Goal: Communication & Community: Answer question/provide support

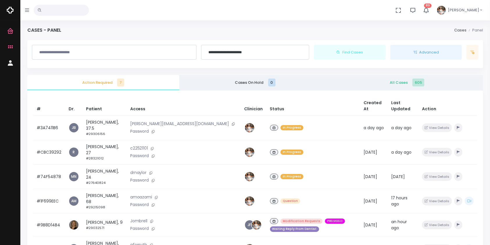
scroll to position [78, 0]
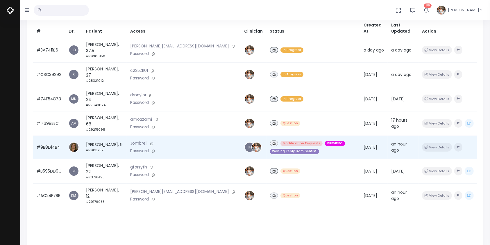
click at [50, 135] on td "#9B8D14B4" at bounding box center [49, 146] width 32 height 23
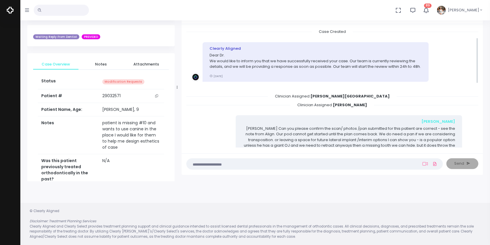
scroll to position [128, 0]
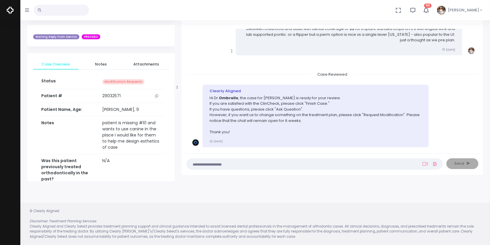
click at [330, 163] on textarea at bounding box center [303, 163] width 226 height 6
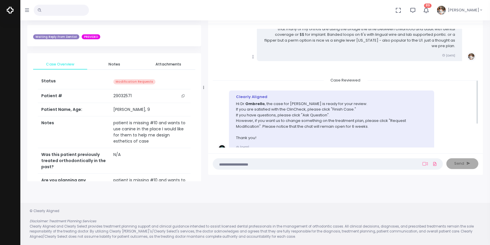
scroll to position [139, 0]
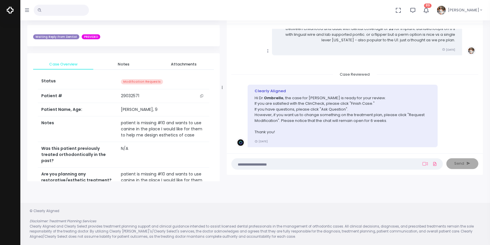
drag, startPoint x: 177, startPoint y: 85, endPoint x: 222, endPoint y: 90, distance: 45.4
click at [222, 90] on div at bounding box center [222, 87] width 3 height 183
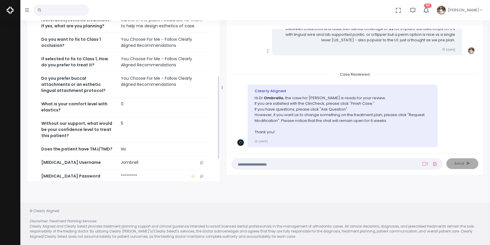
scroll to position [231, 0]
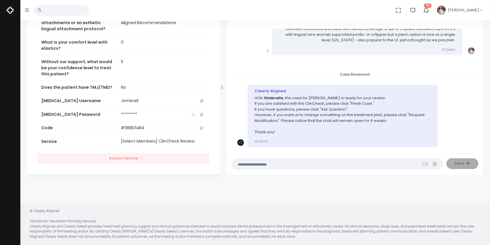
click at [200, 101] on icon "scrollable content" at bounding box center [201, 100] width 3 height 3
click at [201, 100] on icon "scrollable content" at bounding box center [201, 100] width 3 height 3
click at [314, 165] on textarea at bounding box center [325, 163] width 181 height 6
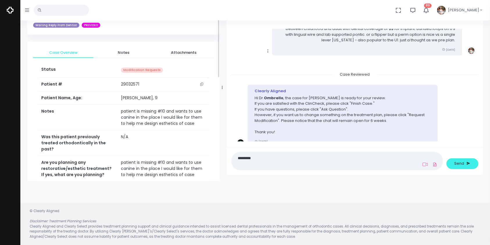
scroll to position [0, 0]
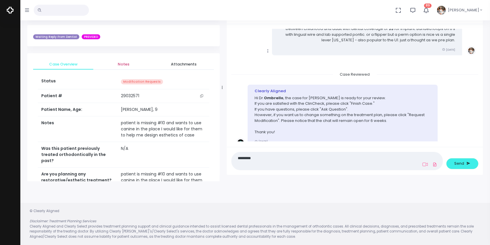
click at [124, 65] on span "Notes" at bounding box center [123, 64] width 51 height 6
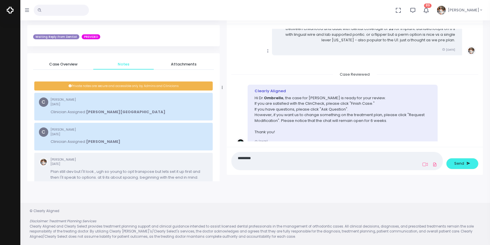
click at [270, 162] on textarea "********" at bounding box center [325, 160] width 181 height 13
type textarea "**********"
click at [456, 167] on button "Send" at bounding box center [463, 163] width 32 height 11
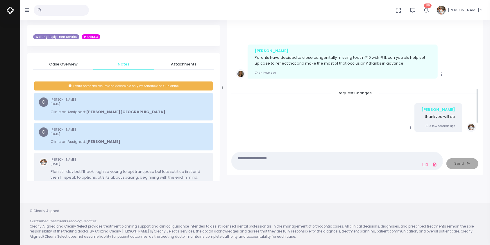
scroll to position [129, 0]
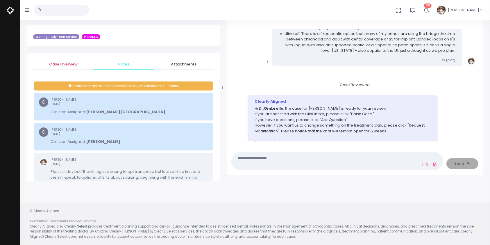
click at [68, 63] on span "Case Overview" at bounding box center [63, 64] width 51 height 6
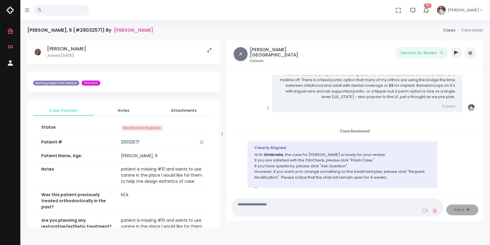
scroll to position [258, 0]
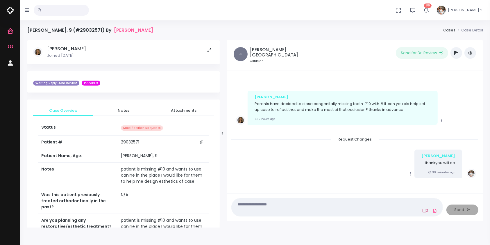
click at [426, 208] on icon at bounding box center [425, 210] width 5 height 5
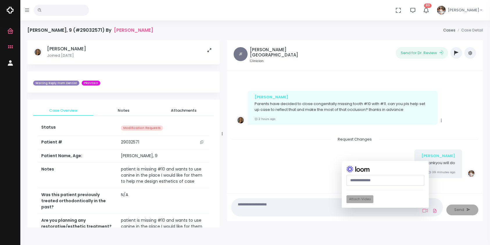
click at [384, 182] on input "text" at bounding box center [386, 180] width 78 height 11
paste input "**********"
type input "**********"
click at [360, 201] on button "Attach Video" at bounding box center [360, 199] width 27 height 8
drag, startPoint x: 392, startPoint y: 181, endPoint x: 326, endPoint y: 182, distance: 66.3
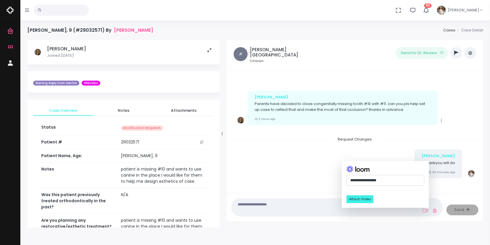
click at [326, 182] on div "Case Created Clearly Aligned Dear Dr. We would like to inform you that we have …" at bounding box center [355, 145] width 256 height 150
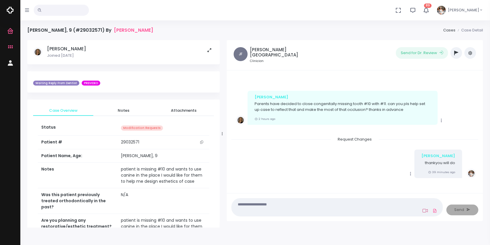
click at [424, 212] on icon at bounding box center [425, 210] width 5 height 5
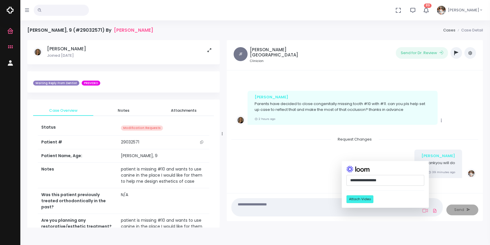
click at [367, 177] on input "**********" at bounding box center [386, 180] width 78 height 11
drag, startPoint x: 401, startPoint y: 181, endPoint x: 326, endPoint y: 176, distance: 75.7
click at [326, 176] on div "Case Created Clearly Aligned Dear Dr. We would like to inform you that we have …" at bounding box center [355, 145] width 256 height 150
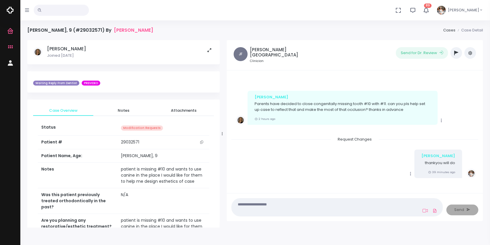
click at [373, 211] on textarea at bounding box center [325, 207] width 181 height 13
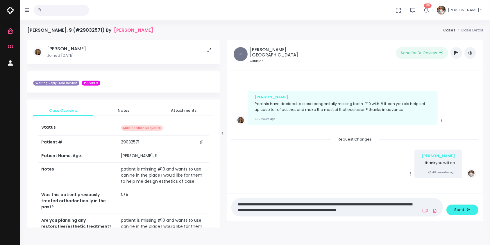
scroll to position [0, 0]
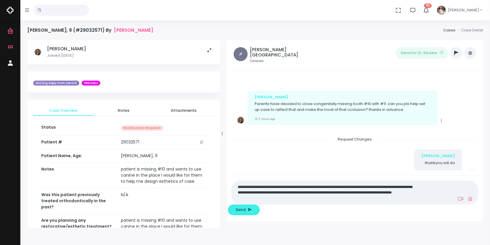
type textarea "**********"
click at [458, 201] on icon at bounding box center [460, 198] width 5 height 5
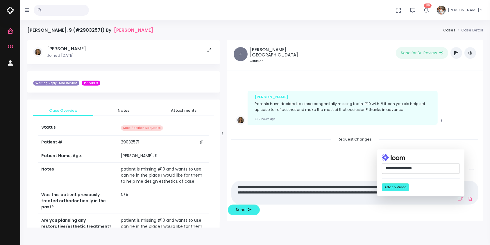
drag, startPoint x: 392, startPoint y: 180, endPoint x: 326, endPoint y: 180, distance: 66.6
click at [326, 180] on div "Case Created Clearly Aligned Dear Dr. We would like to inform you that we have …" at bounding box center [355, 145] width 256 height 150
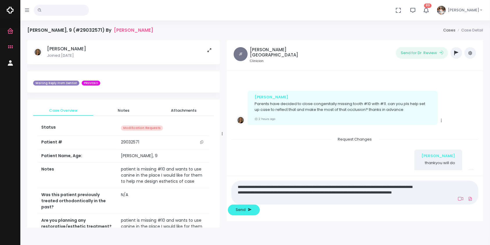
click at [458, 201] on icon at bounding box center [460, 198] width 5 height 5
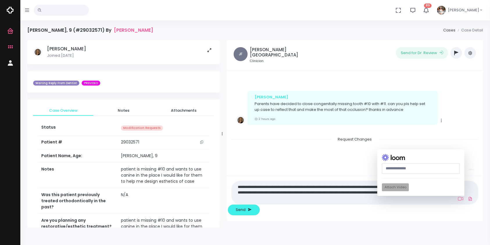
paste input "**********"
type input "**********"
click at [382, 191] on button "Attach Video" at bounding box center [395, 187] width 27 height 8
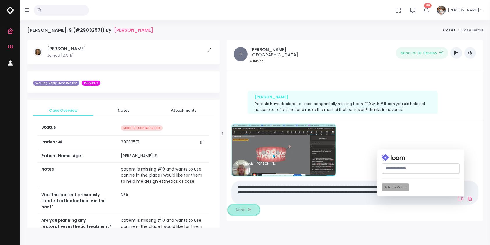
click at [246, 209] on span "Send" at bounding box center [241, 210] width 10 height 6
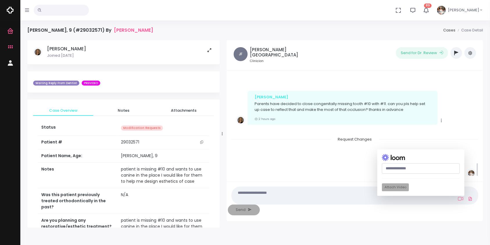
scroll to position [375, 0]
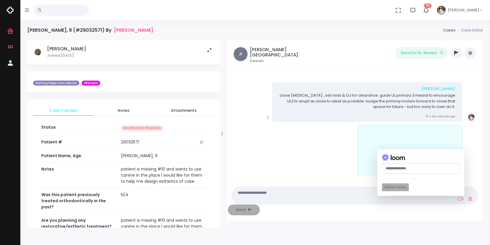
click at [268, 116] on icon "scrollable content" at bounding box center [268, 117] width 5 height 5
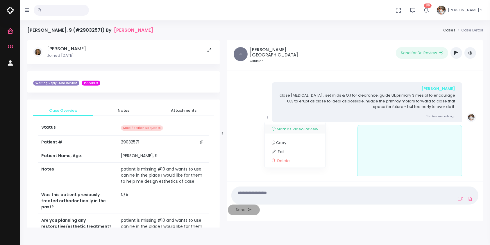
click at [283, 128] on link "Mark as Video Review" at bounding box center [295, 128] width 60 height 9
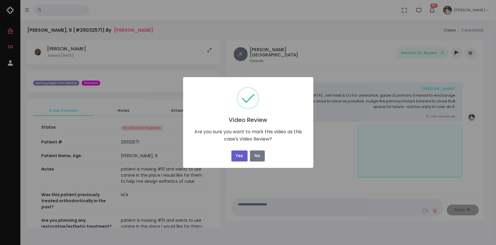
click at [239, 158] on button "Yes" at bounding box center [239, 155] width 16 height 11
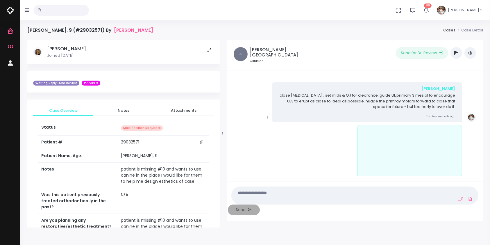
click at [255, 202] on div "Case Created Clearly Aligned Dear Dr. We would like to inform you that we have …" at bounding box center [355, 145] width 256 height 150
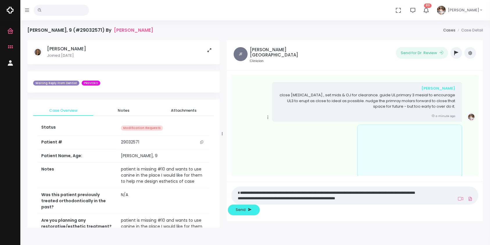
scroll to position [0, 0]
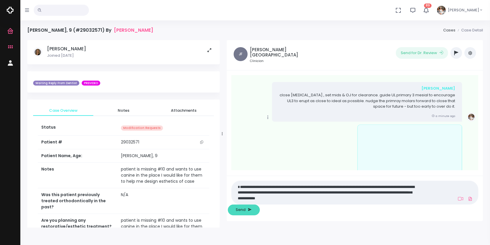
type textarea "**********"
click at [260, 206] on button "Send" at bounding box center [244, 209] width 32 height 11
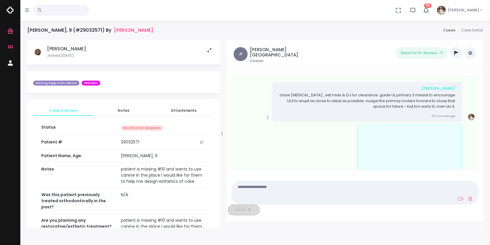
scroll to position [441, 0]
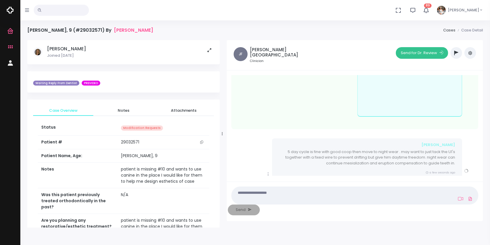
click at [415, 53] on button "Send for Dr. Review" at bounding box center [422, 53] width 52 height 12
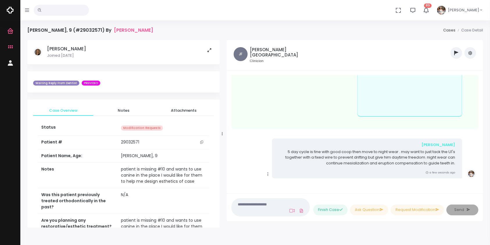
scroll to position [551, 0]
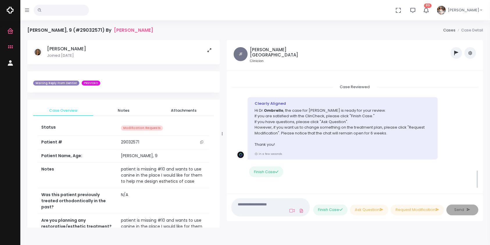
click at [456, 56] on button "button" at bounding box center [457, 53] width 12 height 12
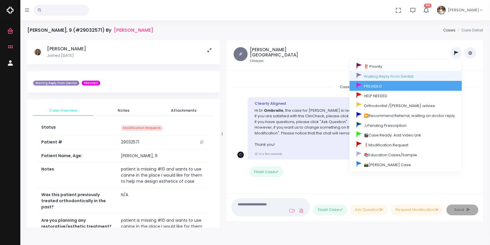
click at [388, 86] on link "PREVIDEO" at bounding box center [406, 86] width 112 height 10
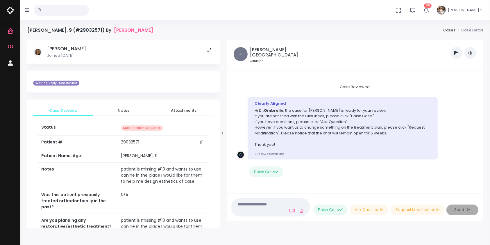
click at [458, 53] on icon "button" at bounding box center [456, 53] width 4 height 5
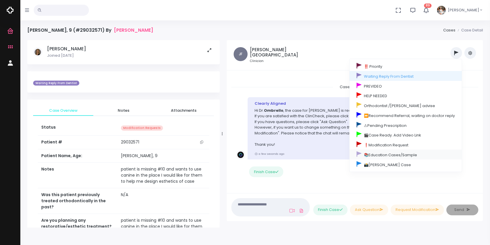
click at [382, 159] on link "📚Education Cases/Sample" at bounding box center [406, 154] width 112 height 10
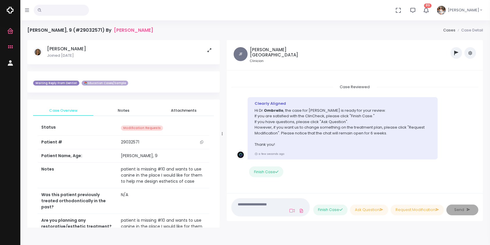
click at [454, 51] on button "button" at bounding box center [457, 53] width 12 height 12
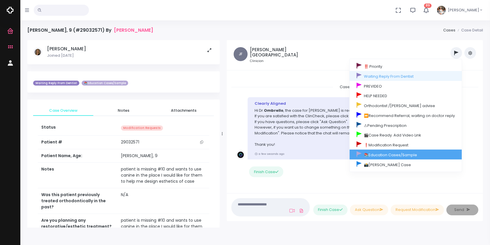
click at [398, 156] on link "📚Education Cases/Sample" at bounding box center [406, 154] width 112 height 10
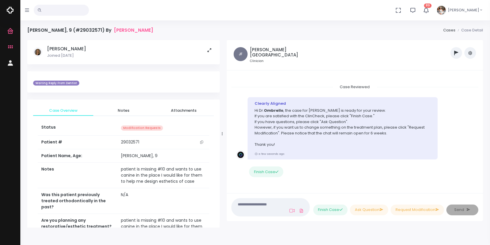
click at [456, 53] on icon "button" at bounding box center [456, 53] width 4 height 5
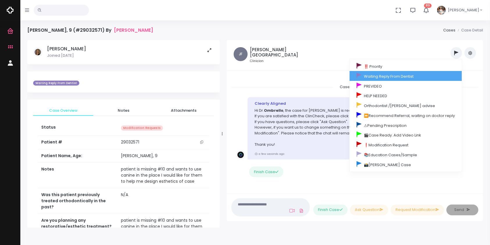
click at [405, 76] on link "Waiting Reply From Dentist" at bounding box center [406, 76] width 112 height 10
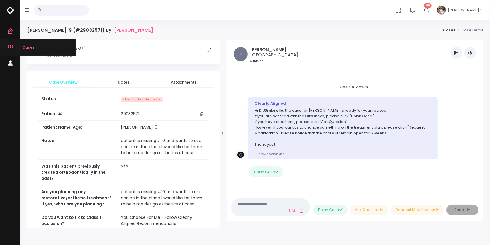
click at [7, 48] on icon "scrollable content" at bounding box center [11, 47] width 8 height 7
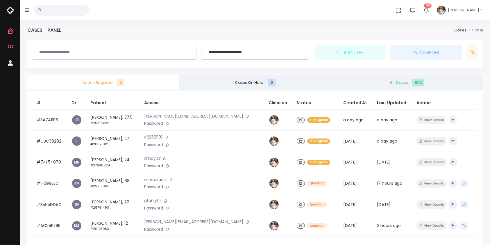
scroll to position [129, 0]
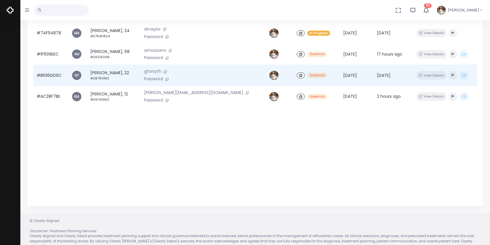
click at [48, 77] on td "#B595DD9C" at bounding box center [50, 75] width 35 height 21
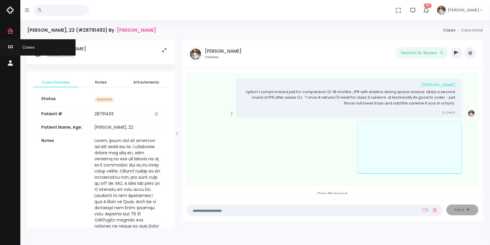
click at [12, 48] on icon "scrollable content" at bounding box center [11, 47] width 8 height 7
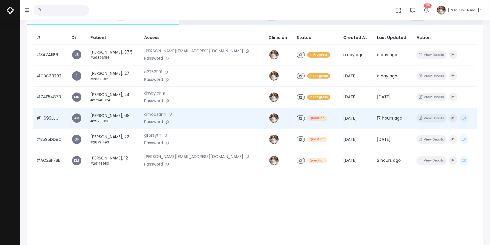
scroll to position [139, 0]
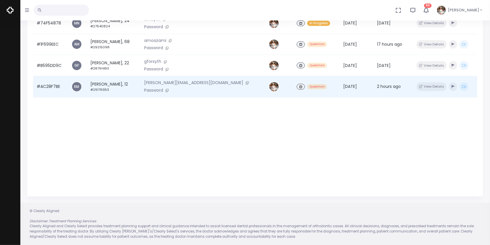
click at [56, 90] on td "#AC28F7BE" at bounding box center [50, 86] width 35 height 21
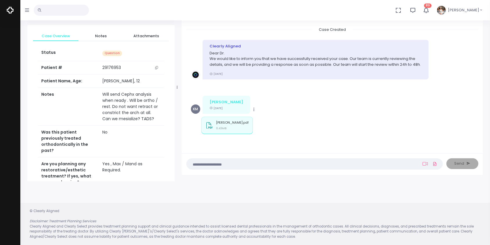
scroll to position [820, 0]
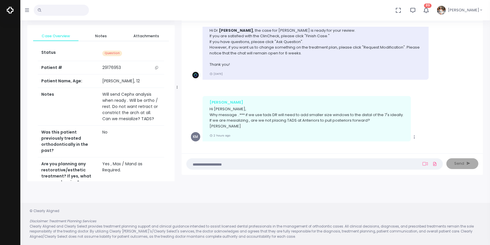
click at [260, 164] on textarea at bounding box center [303, 163] width 226 height 6
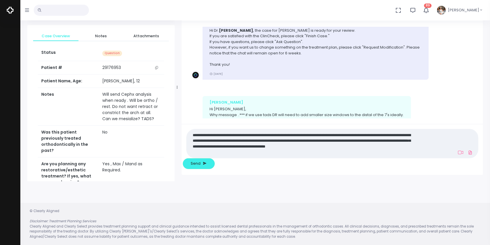
scroll to position [0, 0]
type textarea "**********"
click at [201, 162] on span "Send" at bounding box center [196, 163] width 10 height 6
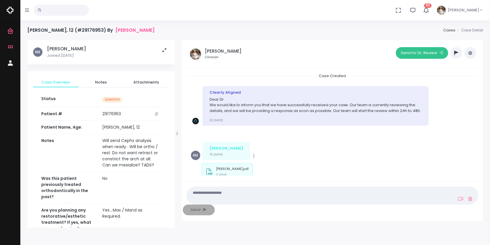
click at [417, 53] on button "Send for Dr. Review" at bounding box center [422, 53] width 52 height 12
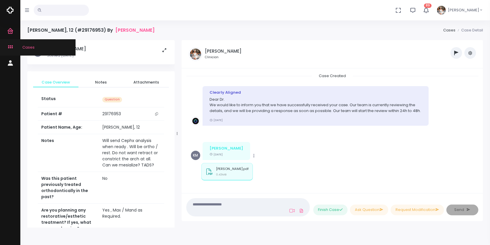
scroll to position [998, 0]
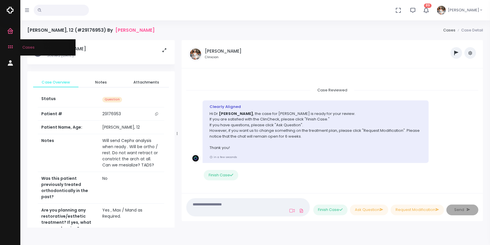
click at [6, 47] on link "Cases" at bounding box center [38, 47] width 76 height 16
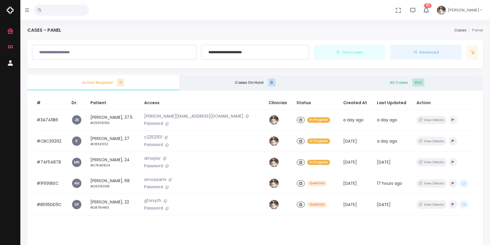
scroll to position [129, 0]
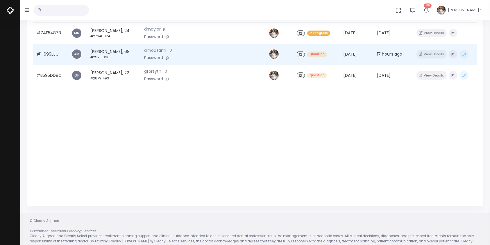
click at [53, 56] on td "#1F699EEC" at bounding box center [50, 54] width 35 height 21
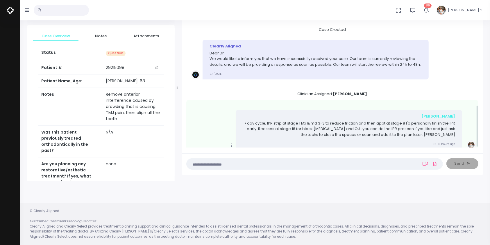
scroll to position [224, 0]
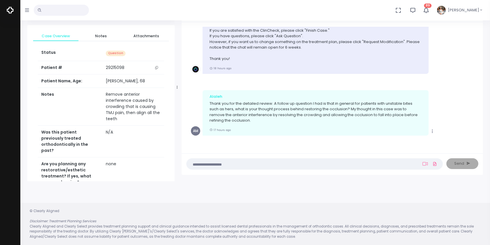
click at [275, 163] on textarea at bounding box center [303, 163] width 226 height 6
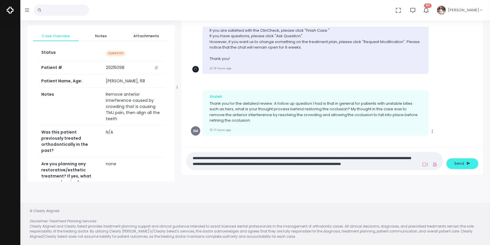
scroll to position [0, 0]
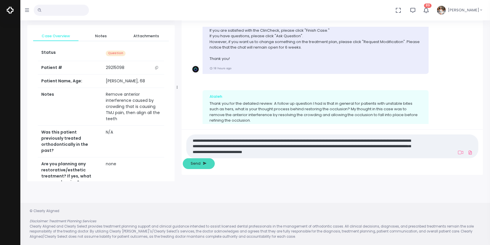
type textarea "**********"
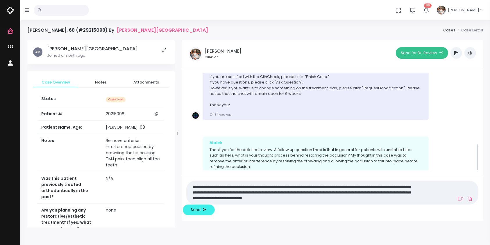
scroll to position [235, 0]
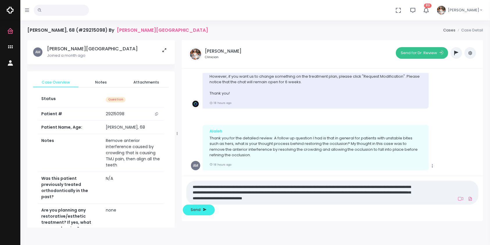
click at [427, 52] on button "Send for Dr. Review" at bounding box center [422, 53] width 52 height 12
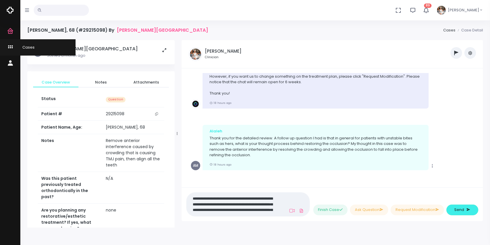
scroll to position [342, 0]
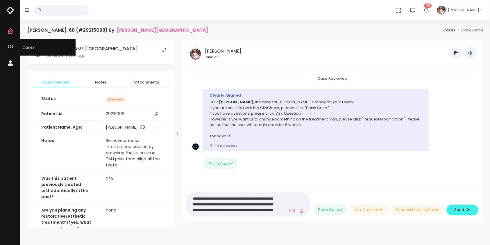
click at [10, 45] on icon "scrollable content" at bounding box center [11, 47] width 8 height 7
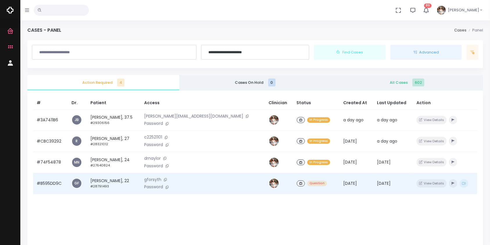
click at [44, 187] on td "#B595DD9C" at bounding box center [50, 183] width 35 height 21
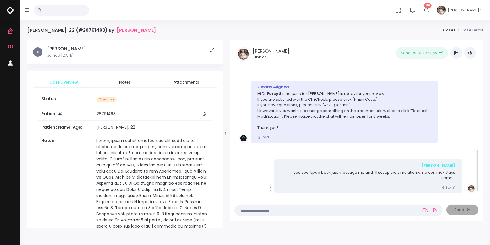
scroll to position [218, 0]
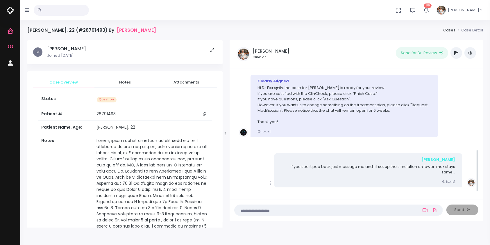
drag, startPoint x: 178, startPoint y: 133, endPoint x: 239, endPoint y: 138, distance: 61.6
click at [227, 138] on div at bounding box center [225, 133] width 3 height 183
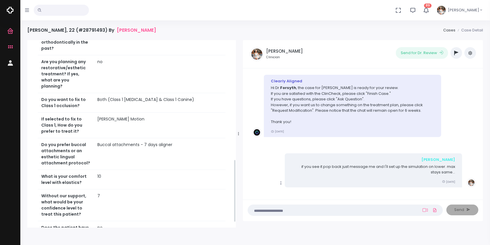
scroll to position [370, 0]
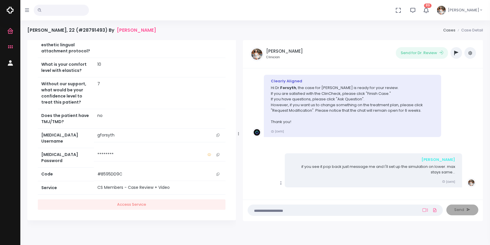
click at [218, 138] on button "scrollable content" at bounding box center [218, 135] width 8 height 6
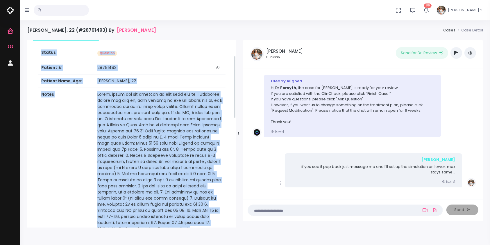
scroll to position [34, 0]
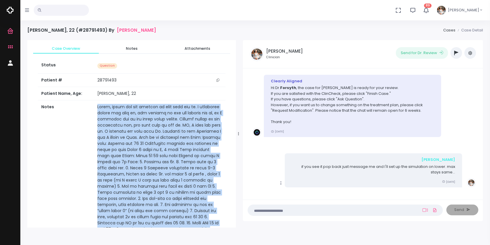
drag, startPoint x: 181, startPoint y: 169, endPoint x: 90, endPoint y: 113, distance: 106.7
click at [90, 113] on tr "Notes" at bounding box center [132, 174] width 188 height 148
copy tr "Hello, thank you for looking at this case for me. I initially worked the case u…"
click at [130, 46] on span "Notes" at bounding box center [131, 49] width 56 height 6
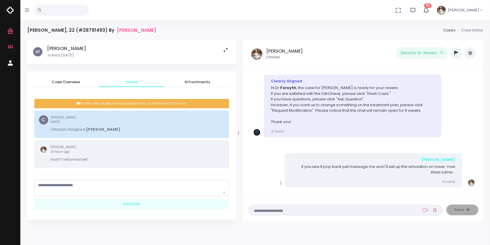
scroll to position [0, 0]
click at [81, 188] on textarea "scrollable content" at bounding box center [131, 188] width 187 height 11
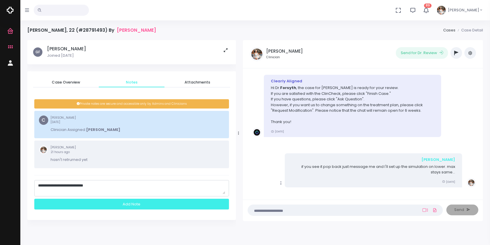
type textarea "**********"
click at [118, 203] on div "Add Note" at bounding box center [131, 204] width 195 height 11
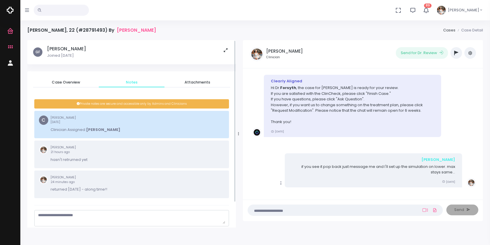
scroll to position [224, 0]
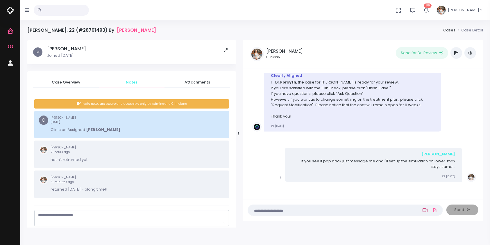
click at [427, 208] on icon at bounding box center [425, 210] width 5 height 5
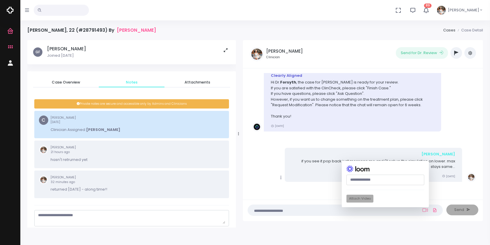
click at [357, 178] on input "text" at bounding box center [386, 179] width 78 height 11
paste input "**********"
type input "**********"
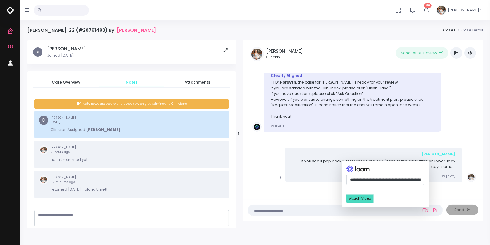
click at [360, 199] on button "Attach Video" at bounding box center [360, 199] width 27 height 8
click at [328, 211] on textarea at bounding box center [333, 210] width 165 height 6
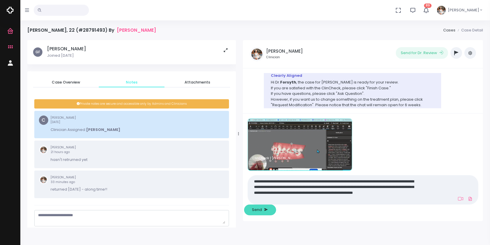
type textarea "**********"
click at [262, 210] on span "Send" at bounding box center [257, 210] width 10 height 6
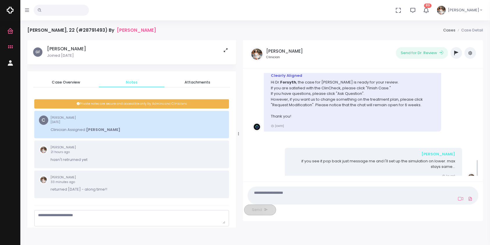
scroll to position [352, 0]
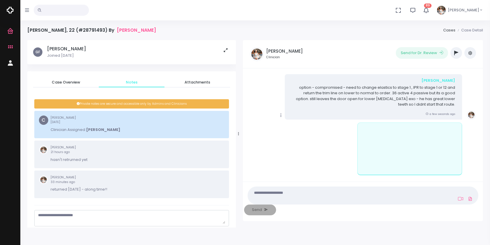
click at [281, 116] on icon "scrollable content" at bounding box center [281, 115] width 5 height 5
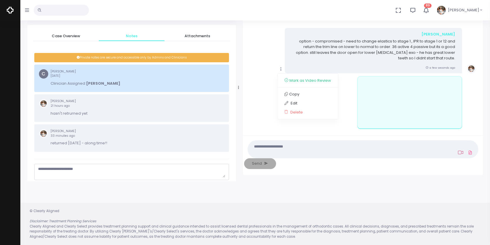
click at [458, 155] on icon at bounding box center [460, 152] width 5 height 5
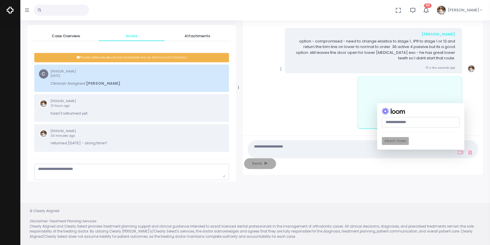
click at [382, 127] on input "text" at bounding box center [421, 122] width 78 height 10
paste input "**********"
type input "**********"
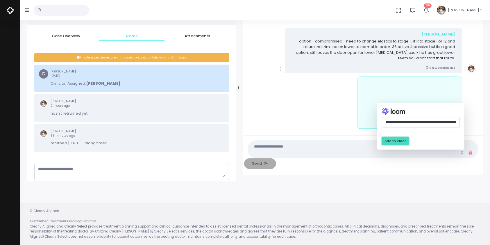
click at [382, 145] on button "Attach Video" at bounding box center [395, 141] width 27 height 8
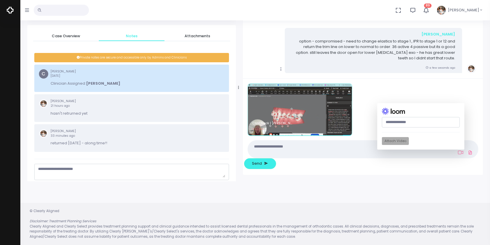
click at [315, 156] on textarea at bounding box center [333, 148] width 165 height 13
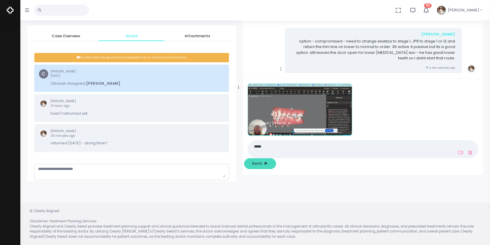
type textarea "*****"
click at [262, 163] on span "Send" at bounding box center [257, 163] width 10 height 6
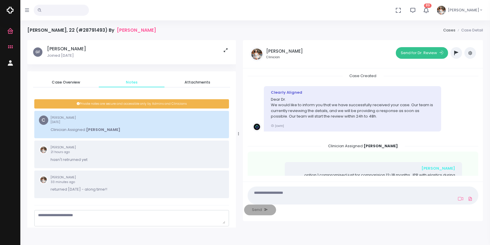
click at [414, 51] on button "Send for Dr. Review" at bounding box center [422, 53] width 52 height 12
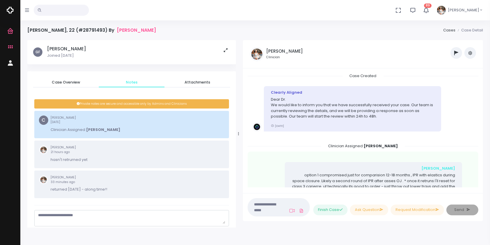
scroll to position [569, 0]
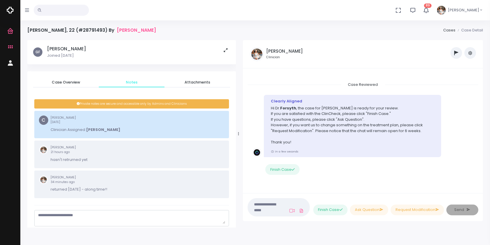
click at [279, 208] on textarea at bounding box center [266, 207] width 30 height 13
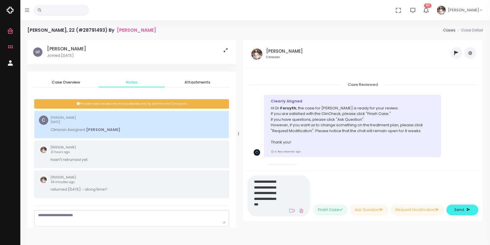
scroll to position [0, 0]
type textarea "**********"
click at [460, 213] on button "Send" at bounding box center [463, 209] width 32 height 11
